Goal: Task Accomplishment & Management: Manage account settings

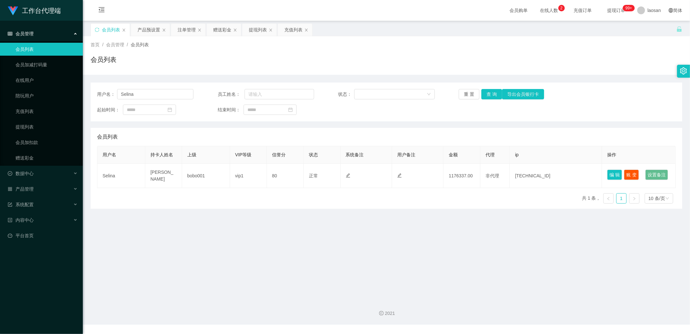
drag, startPoint x: 464, startPoint y: 53, endPoint x: 449, endPoint y: 61, distance: 16.9
click at [464, 53] on div "首页 / 会员管理 / 会员列表 / 会员列表" at bounding box center [387, 55] width 592 height 28
click at [156, 137] on div "会员列表" at bounding box center [386, 137] width 579 height 18
drag, startPoint x: 142, startPoint y: 96, endPoint x: 107, endPoint y: 91, distance: 35.0
click at [107, 91] on div "用户名： [PERSON_NAME]" at bounding box center [145, 94] width 96 height 10
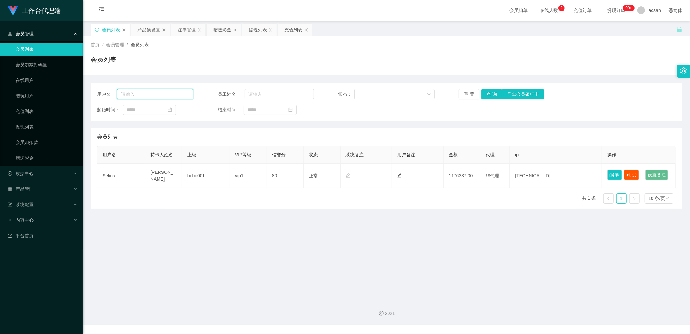
click at [147, 95] on input "text" at bounding box center [155, 94] width 76 height 10
type input "k"
click at [144, 91] on input "kaht" at bounding box center [155, 94] width 76 height 10
click at [150, 96] on input "[DEMOGRAPHIC_DATA]" at bounding box center [155, 94] width 76 height 10
click at [158, 91] on input "katheri" at bounding box center [155, 94] width 76 height 10
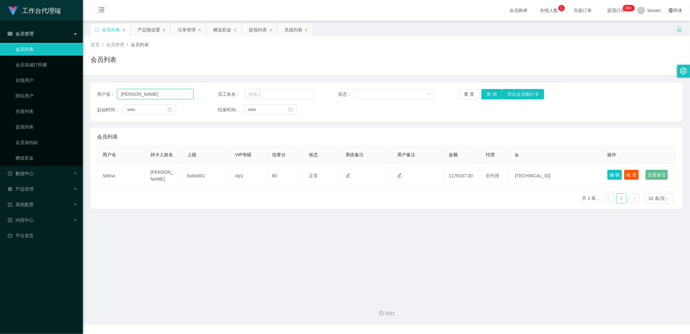
click at [166, 94] on input "[PERSON_NAME]" at bounding box center [155, 94] width 76 height 10
type input "katherine1117"
click at [486, 92] on button "查 询" at bounding box center [491, 94] width 21 height 10
click at [490, 92] on button "查 询" at bounding box center [491, 94] width 21 height 10
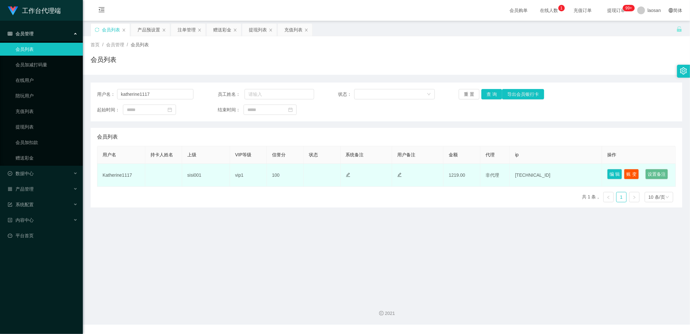
click at [115, 180] on td "Katherine1117" at bounding box center [121, 175] width 48 height 23
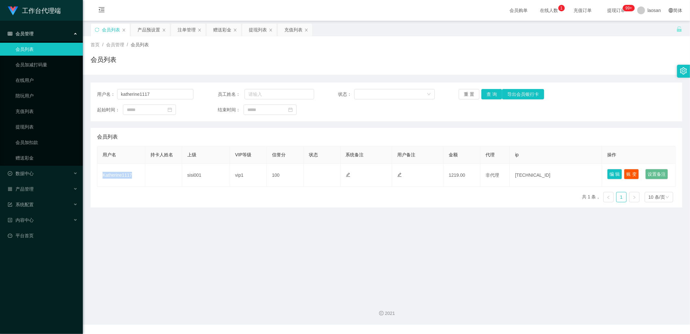
copy td "Katherine1117"
click at [215, 29] on div "赠送彩金" at bounding box center [222, 30] width 18 height 12
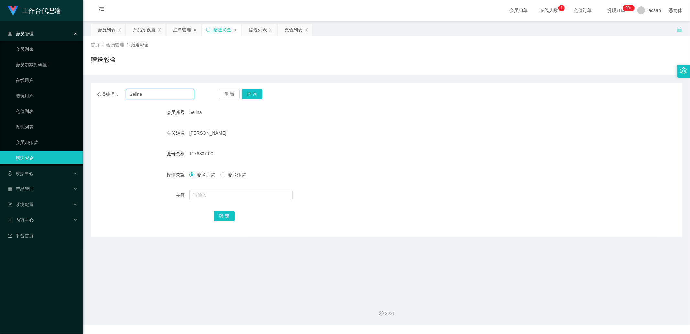
drag, startPoint x: 155, startPoint y: 94, endPoint x: 116, endPoint y: 87, distance: 39.5
click at [116, 87] on div "会员账号： Selina 重 置 查 询 会员账号 Selina 会员姓名 [PERSON_NAME] 账号余额 1176337.00 操作类型 彩金加款 彩…" at bounding box center [387, 159] width 592 height 154
paste input "Katherine1117"
type input "Katherine1117"
click at [253, 94] on button "查 询" at bounding box center [252, 94] width 21 height 10
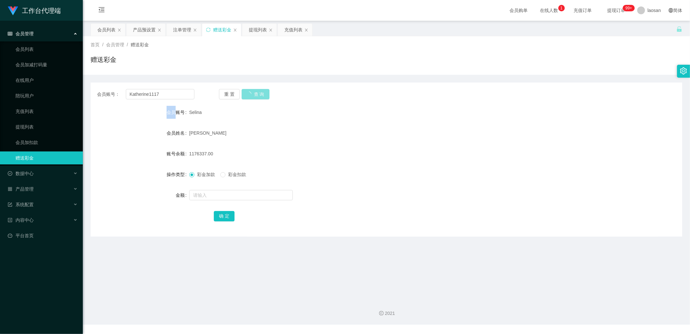
click at [253, 94] on div "重 置 查 询" at bounding box center [267, 94] width 97 height 10
click at [209, 192] on input "text" at bounding box center [241, 195] width 104 height 10
type input "1300"
click at [230, 214] on button "确 定" at bounding box center [224, 216] width 21 height 10
click at [114, 28] on div "会员列表" at bounding box center [106, 30] width 18 height 12
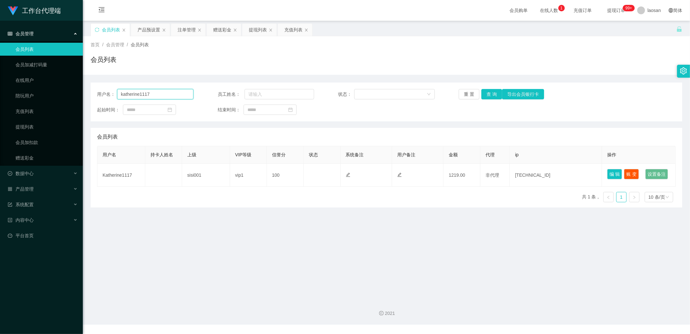
drag, startPoint x: 165, startPoint y: 97, endPoint x: 92, endPoint y: 93, distance: 73.9
click at [92, 93] on div "用户名： katherine1117 员工姓名： 状态： 重 置 查 询 导出会员银行卡 起始时间： 结束时间：" at bounding box center [387, 101] width 592 height 39
paste input "K"
type input "Katherine1117"
click at [490, 91] on button "查 询" at bounding box center [491, 94] width 21 height 10
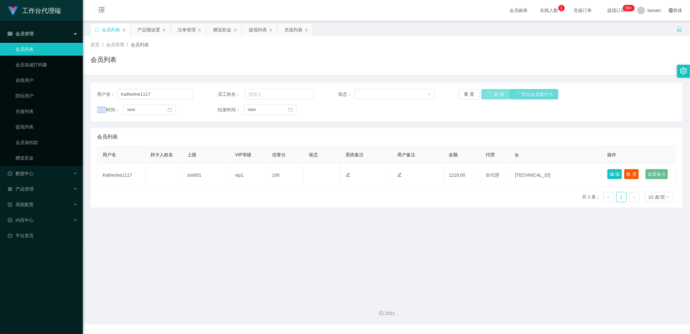
click at [490, 91] on div "重 置 查 询 导出会员银行卡" at bounding box center [507, 94] width 96 height 10
click at [492, 95] on button "查 询" at bounding box center [491, 94] width 21 height 10
click at [492, 95] on div "重 置 查 询 导出会员银行卡" at bounding box center [507, 94] width 96 height 10
click at [492, 95] on button "查 询" at bounding box center [491, 94] width 21 height 10
drag, startPoint x: 493, startPoint y: 88, endPoint x: 490, endPoint y: 92, distance: 4.4
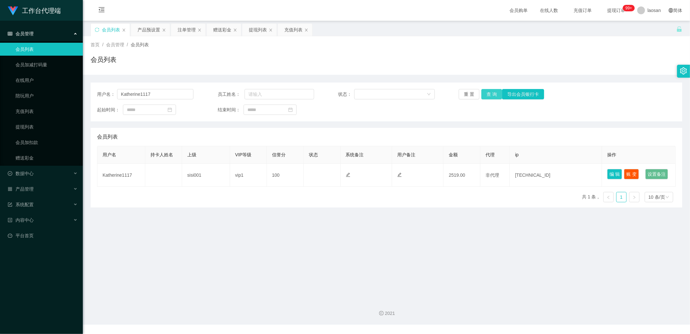
click at [493, 88] on div "用户名： Katherine1117 员工姓名： 状态： 重 置 查 询 导出会员银行卡 起始时间： 结束时间：" at bounding box center [387, 101] width 592 height 39
click at [490, 92] on button "查 询" at bounding box center [491, 94] width 21 height 10
click at [483, 95] on button "查 询" at bounding box center [491, 94] width 21 height 10
click at [154, 27] on div "产品预设置" at bounding box center [148, 30] width 23 height 12
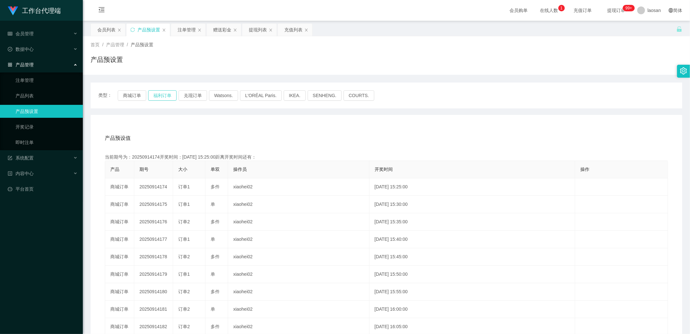
click at [168, 92] on button "福利订单" at bounding box center [162, 95] width 28 height 10
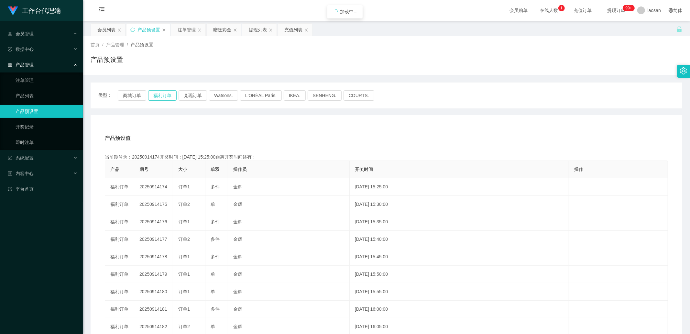
click at [168, 92] on button "福利订单" at bounding box center [162, 95] width 28 height 10
click at [163, 96] on button "福利订单" at bounding box center [162, 95] width 28 height 10
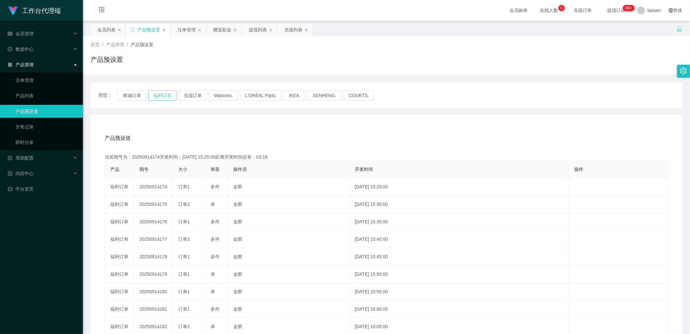
click at [163, 96] on button "福利订单" at bounding box center [162, 95] width 28 height 10
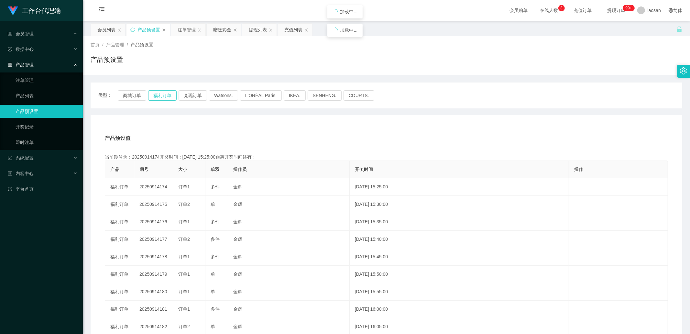
click at [163, 96] on button "福利订单" at bounding box center [162, 95] width 28 height 10
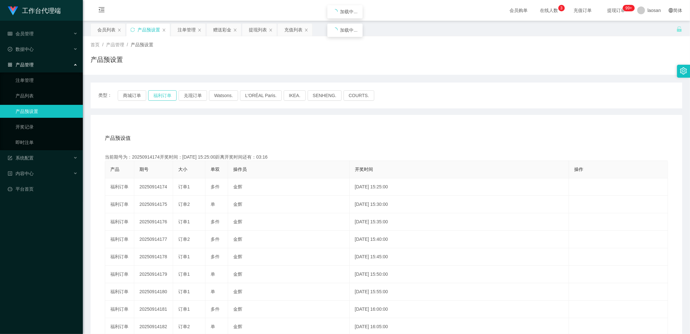
click at [163, 96] on button "福利订单" at bounding box center [162, 95] width 28 height 10
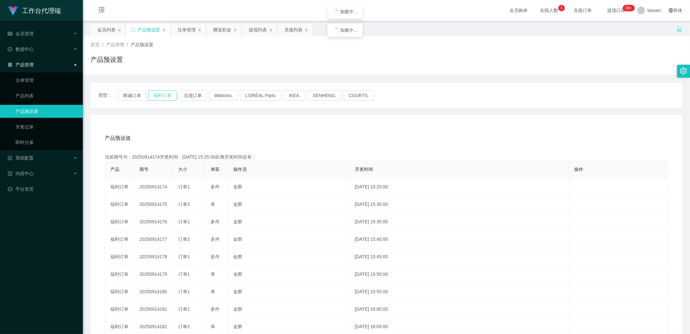
click at [163, 96] on button "福利订单" at bounding box center [162, 95] width 28 height 10
click at [161, 95] on button "福利订单" at bounding box center [162, 95] width 28 height 10
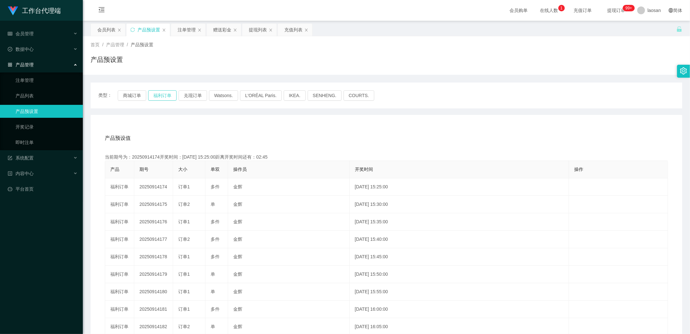
click at [161, 94] on button "福利订单" at bounding box center [162, 95] width 28 height 10
click at [184, 31] on div "注单管理" at bounding box center [187, 30] width 18 height 12
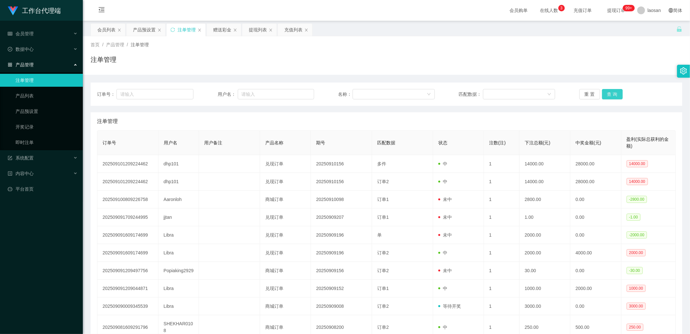
click at [603, 92] on button "查 询" at bounding box center [612, 94] width 21 height 10
click at [605, 92] on div "重 置 查 询" at bounding box center [627, 94] width 96 height 10
click at [607, 93] on div "重 置 查 询" at bounding box center [627, 94] width 96 height 10
click at [607, 93] on button "查 询" at bounding box center [612, 94] width 21 height 10
click at [610, 93] on div "重 置 查 询" at bounding box center [627, 94] width 96 height 10
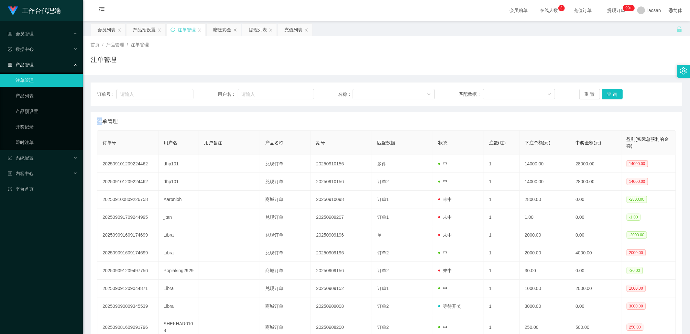
click at [610, 93] on div "重 置 查 询" at bounding box center [627, 94] width 96 height 10
click at [610, 93] on button "查 询" at bounding box center [612, 94] width 21 height 10
click at [610, 93] on div "重 置 查 询" at bounding box center [627, 94] width 96 height 10
click at [612, 92] on button "查 询" at bounding box center [612, 94] width 21 height 10
click at [612, 92] on div "重 置 查 询" at bounding box center [627, 94] width 96 height 10
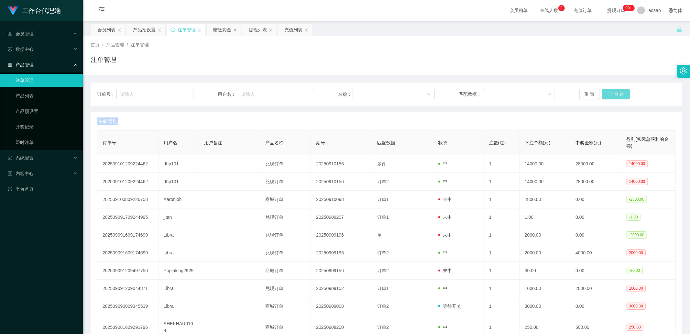
click at [612, 92] on div "重 置 查 询" at bounding box center [627, 94] width 96 height 10
click at [612, 92] on button "查 询" at bounding box center [612, 94] width 21 height 10
click at [612, 92] on div "重 置 查 询" at bounding box center [627, 94] width 96 height 10
click at [613, 92] on button "查 询" at bounding box center [612, 94] width 21 height 10
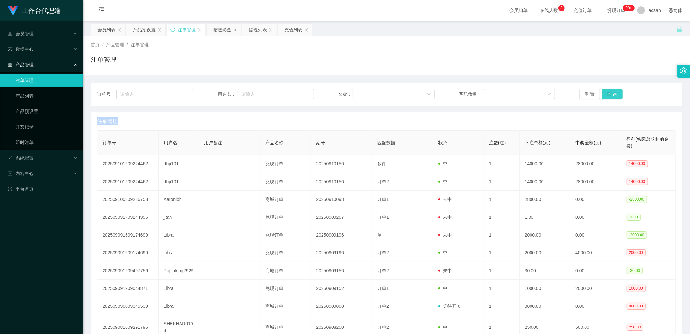
click at [613, 92] on div "重 置 查 询" at bounding box center [627, 94] width 96 height 10
click at [613, 92] on button "查 询" at bounding box center [612, 94] width 21 height 10
click at [613, 92] on div "重 置 查 询" at bounding box center [627, 94] width 96 height 10
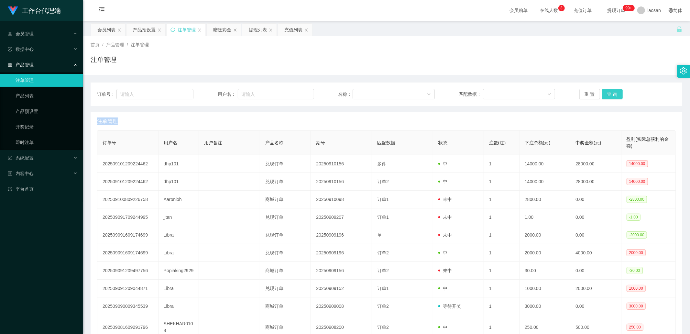
click at [613, 92] on button "查 询" at bounding box center [612, 94] width 21 height 10
click at [613, 92] on div "重 置 查 询" at bounding box center [627, 94] width 96 height 10
click at [613, 92] on button "查 询" at bounding box center [612, 94] width 21 height 10
click at [613, 92] on div "重 置 查 询" at bounding box center [627, 94] width 96 height 10
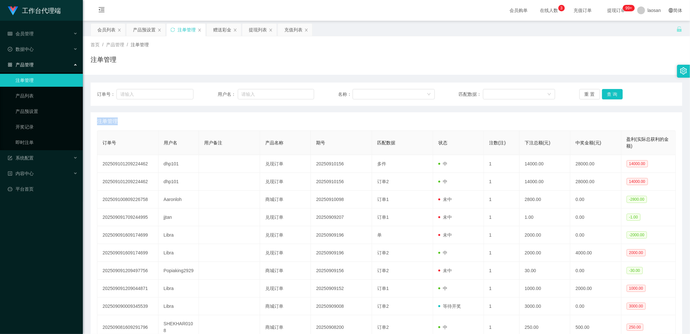
click at [613, 92] on div "重 置 查 询" at bounding box center [627, 94] width 96 height 10
click at [614, 91] on button "查 询" at bounding box center [612, 94] width 21 height 10
click at [614, 91] on div "重 置 查 询" at bounding box center [627, 94] width 96 height 10
click at [614, 91] on button "查 询" at bounding box center [616, 94] width 28 height 10
click at [614, 91] on div "重 置 查 询" at bounding box center [627, 94] width 96 height 10
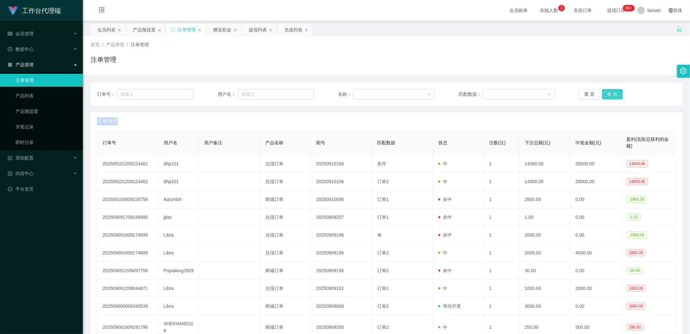
click at [615, 91] on button "查 询" at bounding box center [612, 94] width 21 height 10
click at [605, 95] on button "查 询" at bounding box center [612, 94] width 21 height 10
click at [617, 96] on button "查 询" at bounding box center [612, 94] width 21 height 10
click at [621, 95] on div "重 置 查 询" at bounding box center [627, 94] width 96 height 10
click at [620, 95] on div "重 置 查 询" at bounding box center [627, 94] width 96 height 10
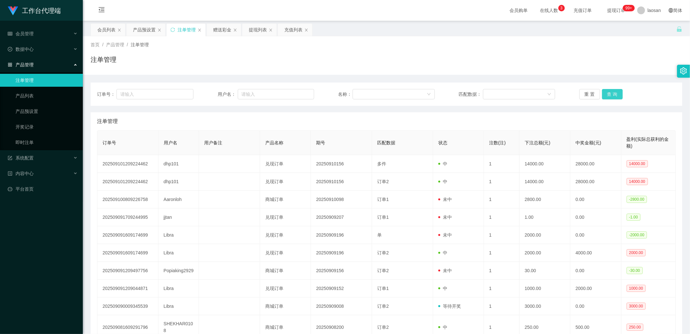
click at [622, 93] on div "重 置 查 询" at bounding box center [627, 94] width 96 height 10
click at [610, 90] on button "查 询" at bounding box center [612, 94] width 21 height 10
click at [610, 90] on div "重 置 查 询" at bounding box center [627, 94] width 96 height 10
click at [610, 90] on button "查 询" at bounding box center [612, 94] width 21 height 10
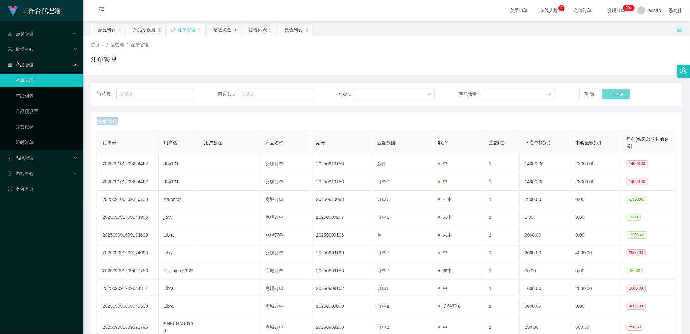
click at [610, 91] on div "重 置 查 询" at bounding box center [627, 94] width 96 height 10
click at [611, 91] on div "重 置 查 询" at bounding box center [627, 94] width 96 height 10
click at [613, 92] on div "重 置 查 询" at bounding box center [627, 94] width 96 height 10
click at [613, 92] on button "查 询" at bounding box center [612, 94] width 21 height 10
click at [613, 92] on div "重 置 查 询" at bounding box center [627, 94] width 96 height 10
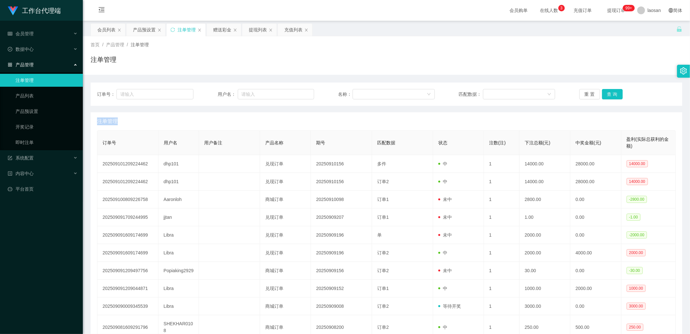
click at [613, 92] on div "重 置 查 询" at bounding box center [627, 94] width 96 height 10
click at [613, 92] on button "查 询" at bounding box center [612, 94] width 21 height 10
click at [613, 92] on div "重 置 查 询" at bounding box center [627, 94] width 96 height 10
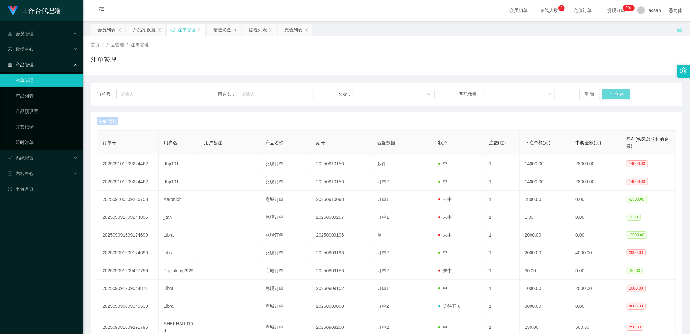
click at [613, 92] on div "重 置 查 询" at bounding box center [627, 94] width 96 height 10
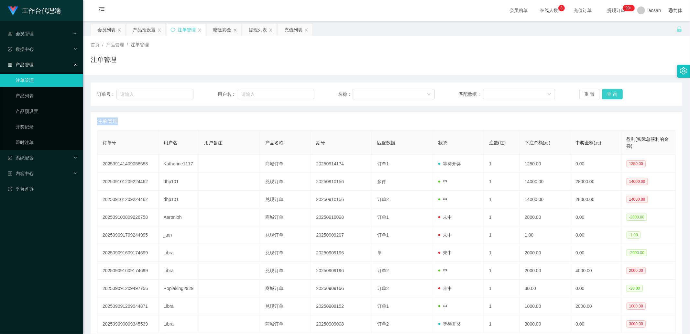
click at [613, 92] on button "查 询" at bounding box center [612, 94] width 21 height 10
click at [613, 92] on div "重 置 查 询" at bounding box center [627, 94] width 96 height 10
click at [610, 97] on button "查 询" at bounding box center [612, 94] width 21 height 10
drag, startPoint x: 610, startPoint y: 94, endPoint x: 613, endPoint y: 98, distance: 4.6
click at [610, 96] on div "重 置 查 询" at bounding box center [627, 94] width 96 height 10
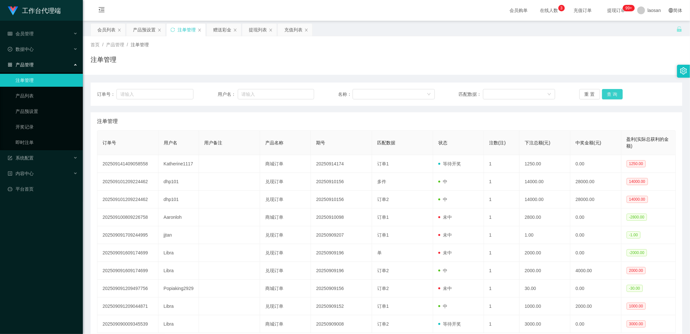
click at [613, 98] on div "重 置 查 询" at bounding box center [627, 94] width 96 height 10
click at [614, 99] on button "查 询" at bounding box center [612, 94] width 21 height 10
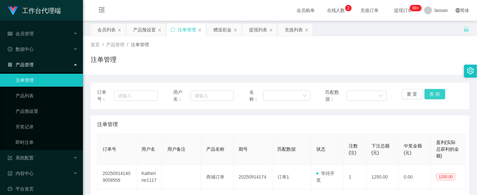
click at [427, 90] on button "查 询" at bounding box center [434, 94] width 21 height 10
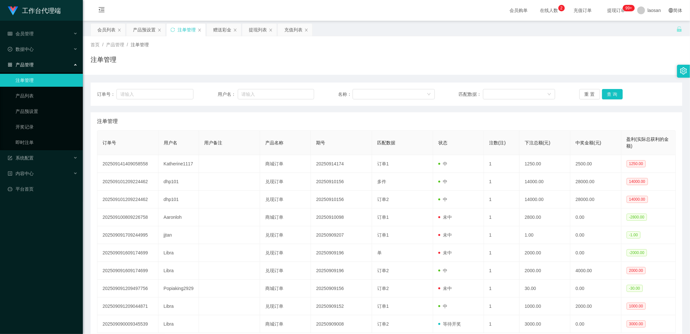
drag, startPoint x: 109, startPoint y: 31, endPoint x: 105, endPoint y: 37, distance: 6.9
click at [109, 31] on div "会员列表" at bounding box center [106, 30] width 18 height 12
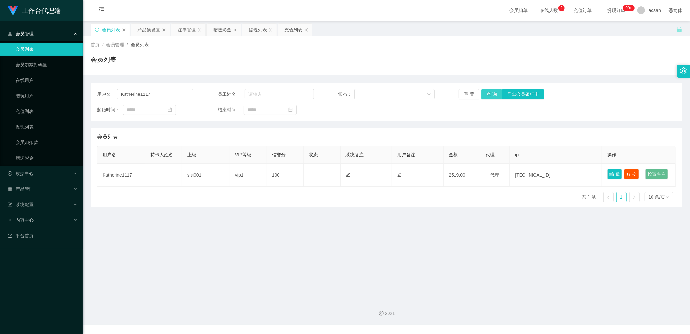
click at [487, 95] on button "查 询" at bounding box center [491, 94] width 21 height 10
click at [487, 95] on div "重 置 查 询 导出会员银行卡" at bounding box center [507, 94] width 96 height 10
